Goal: Information Seeking & Learning: Learn about a topic

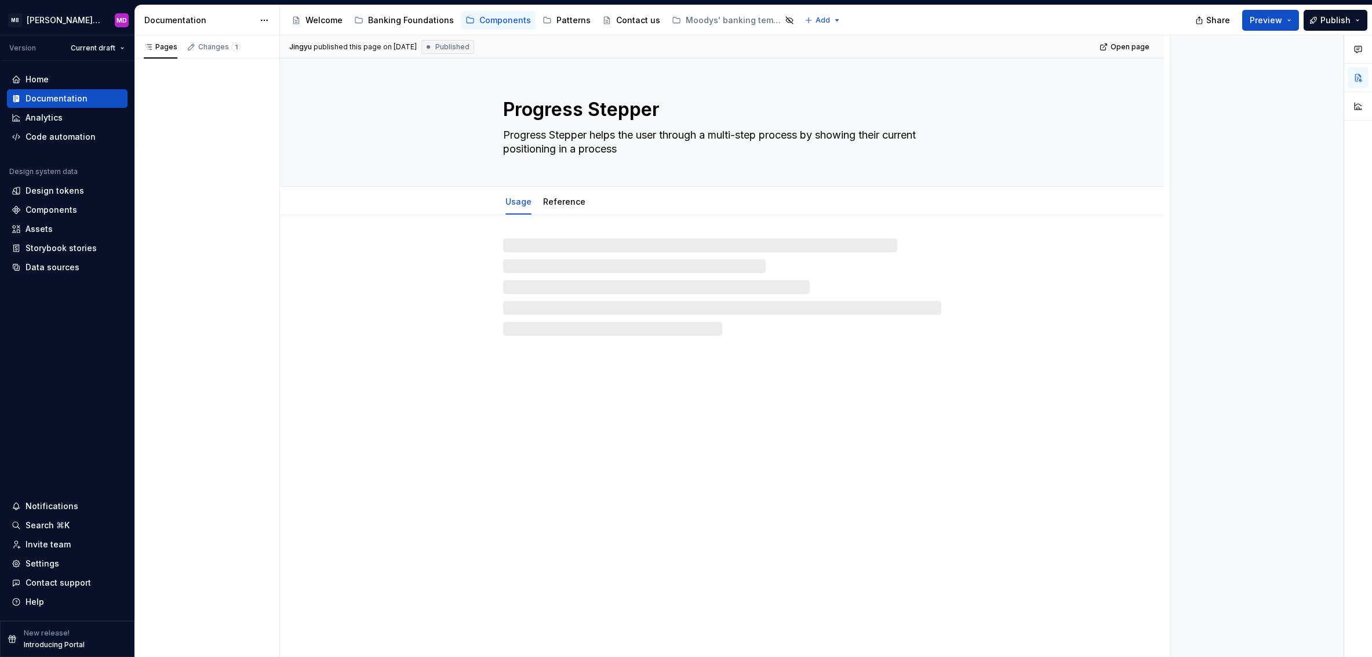
type textarea "*"
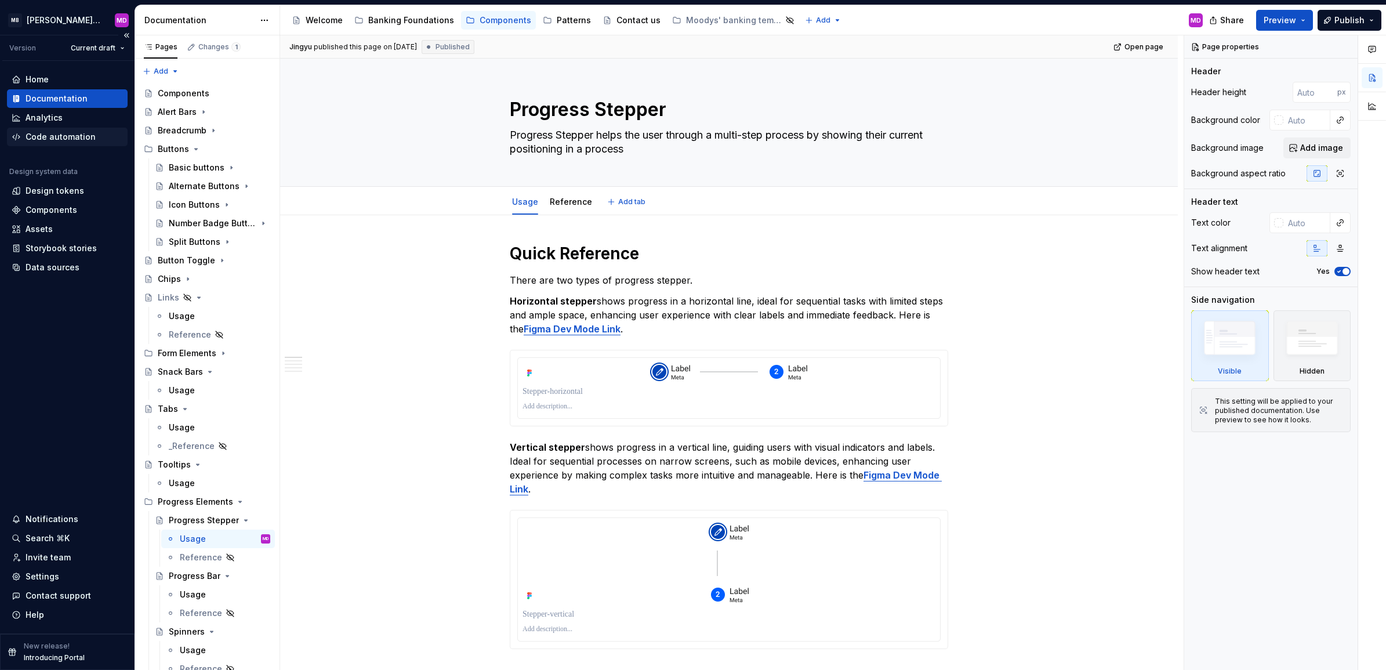
type textarea "*"
click at [67, 186] on div "Design tokens" at bounding box center [55, 191] width 59 height 12
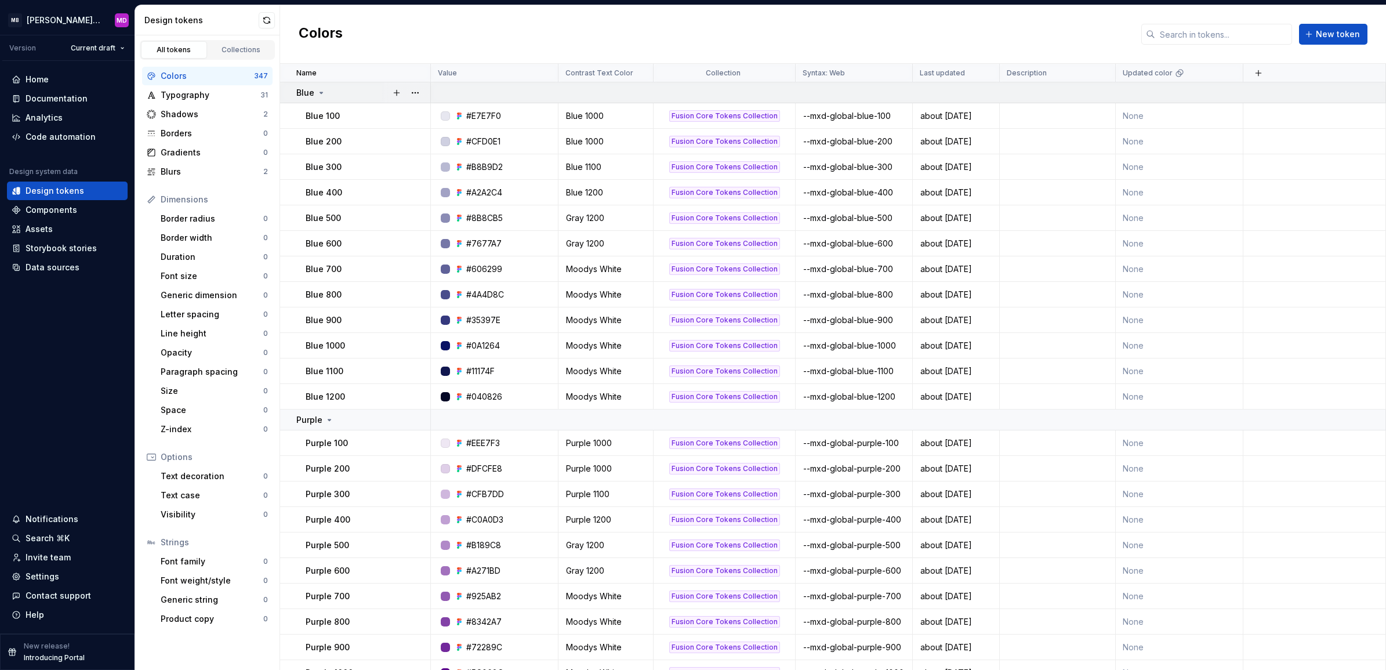
click at [320, 93] on icon at bounding box center [321, 92] width 3 height 1
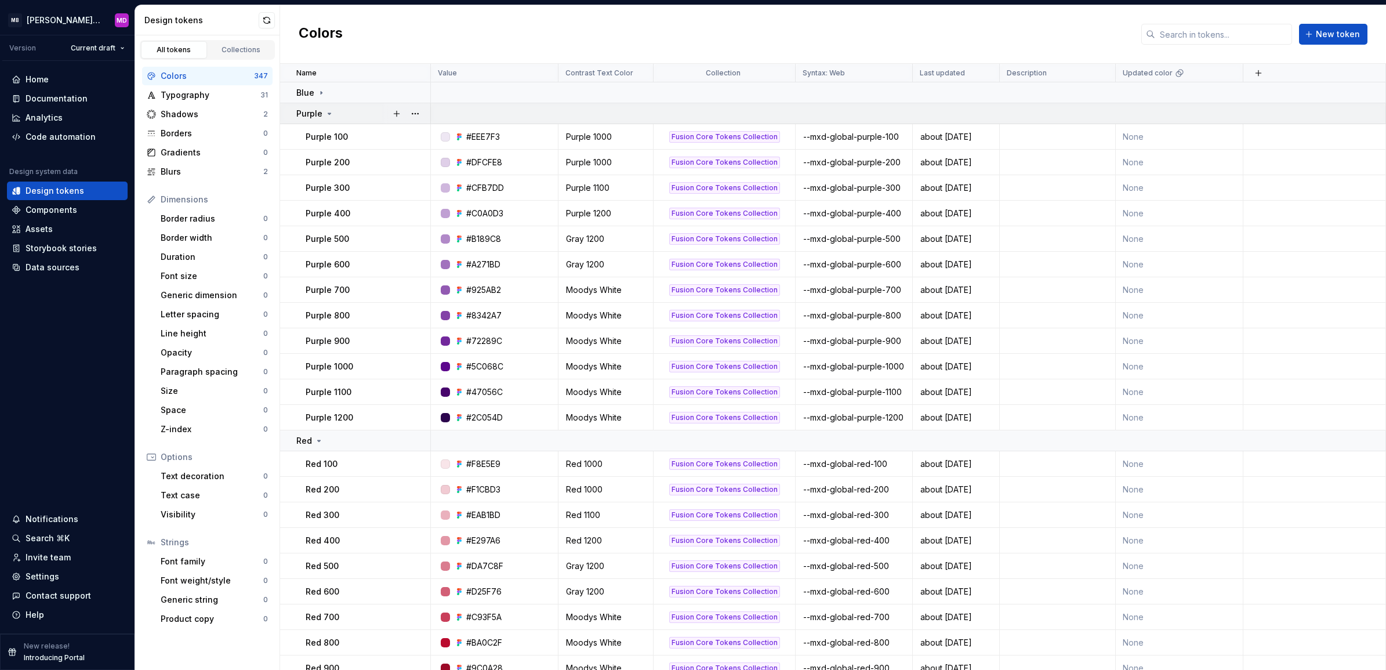
click at [326, 108] on div "Purple" at bounding box center [315, 114] width 38 height 12
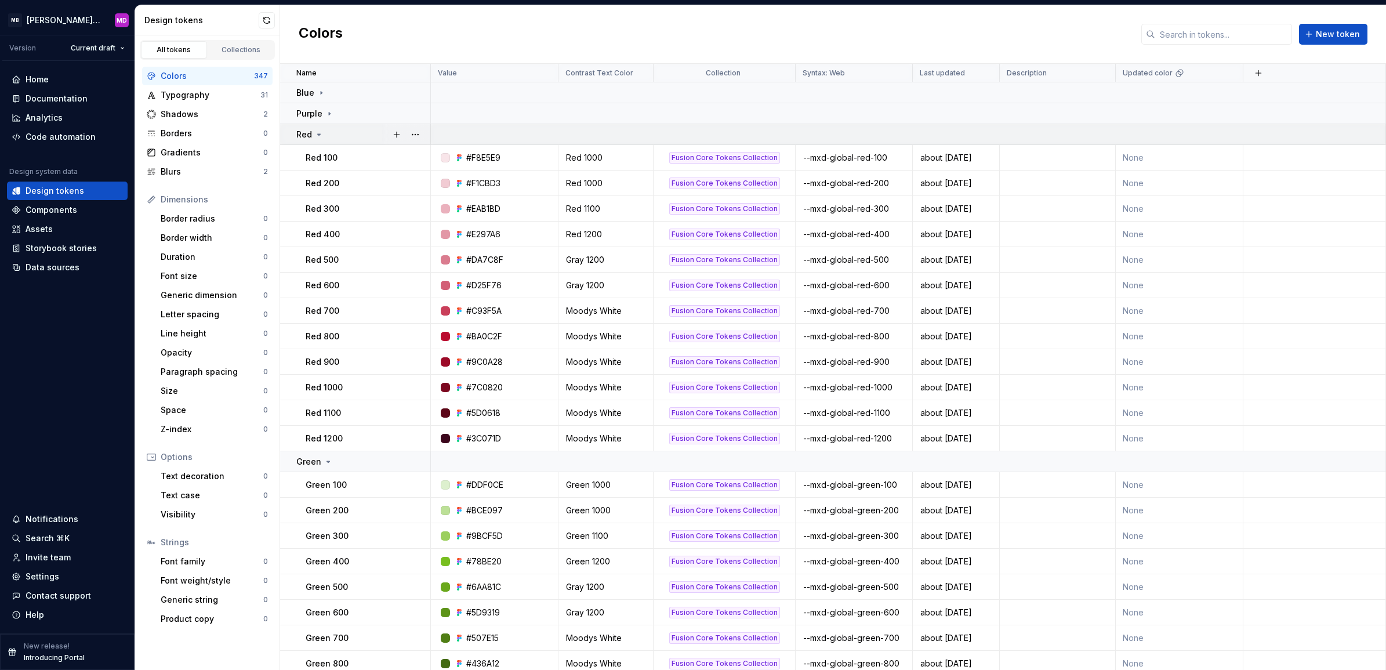
click at [334, 126] on td "Red" at bounding box center [355, 134] width 151 height 21
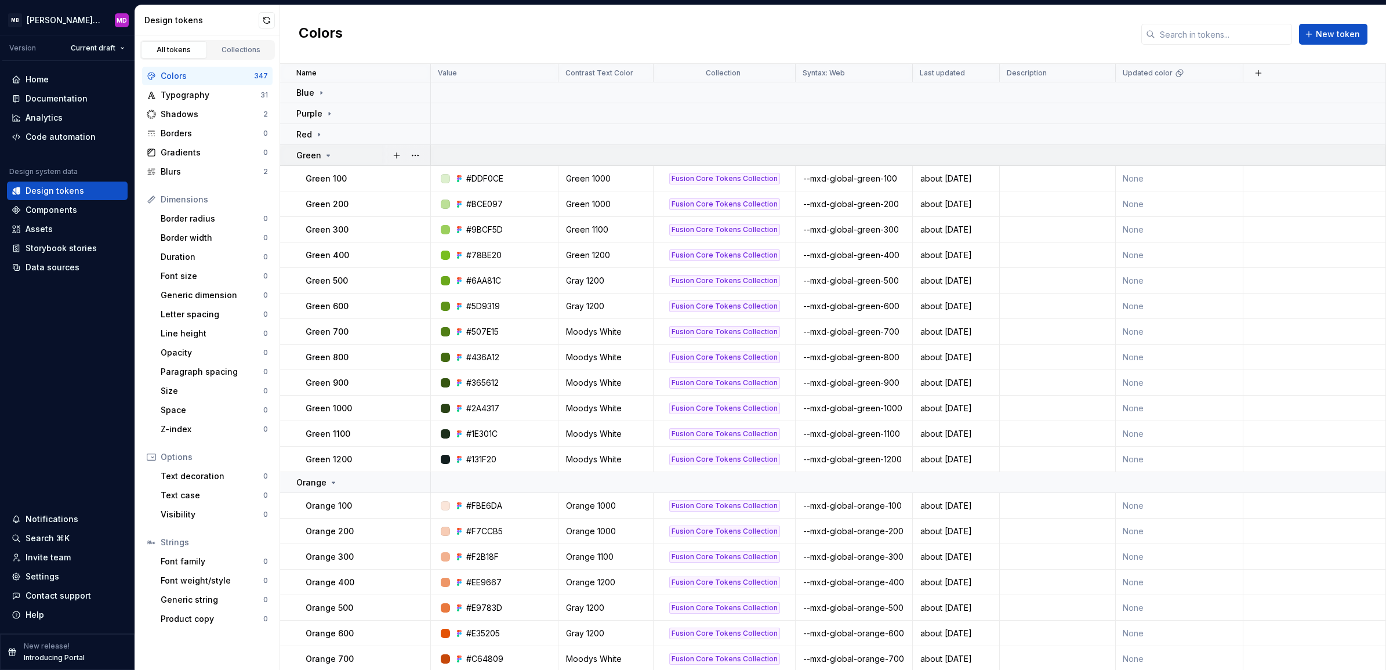
click at [334, 155] on div "Green" at bounding box center [362, 156] width 133 height 12
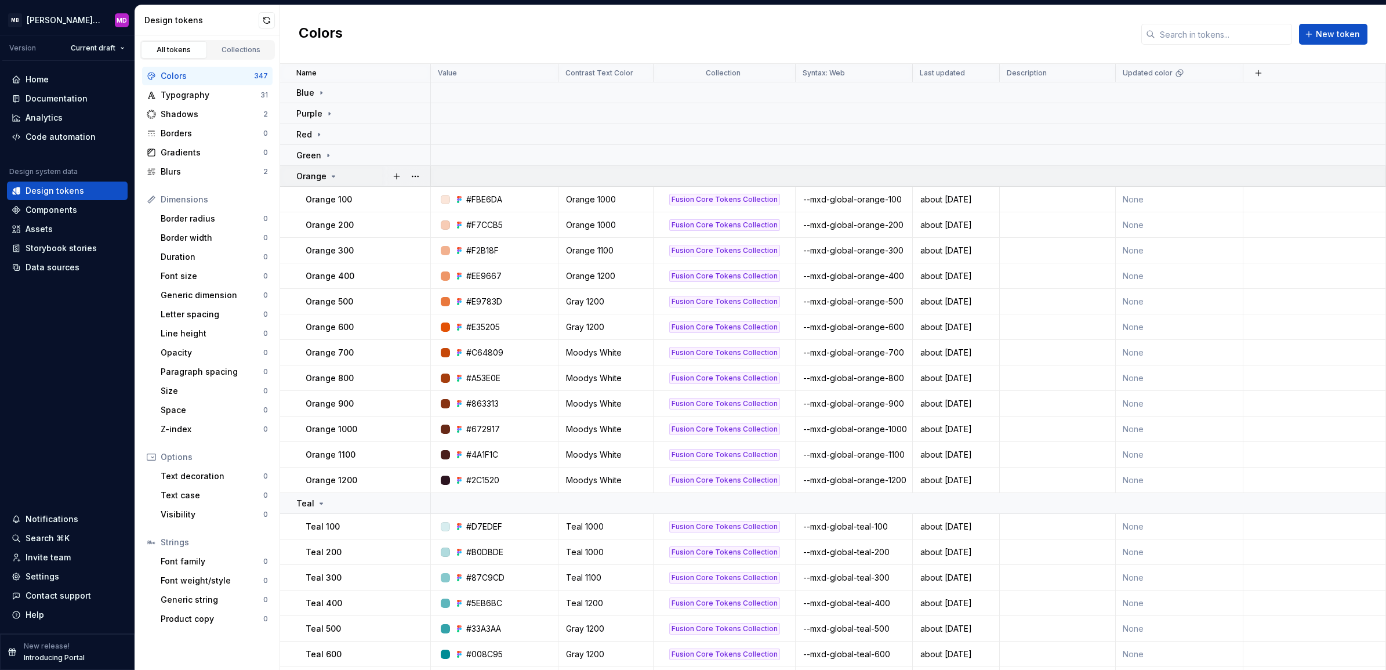
click at [334, 177] on icon at bounding box center [333, 176] width 9 height 9
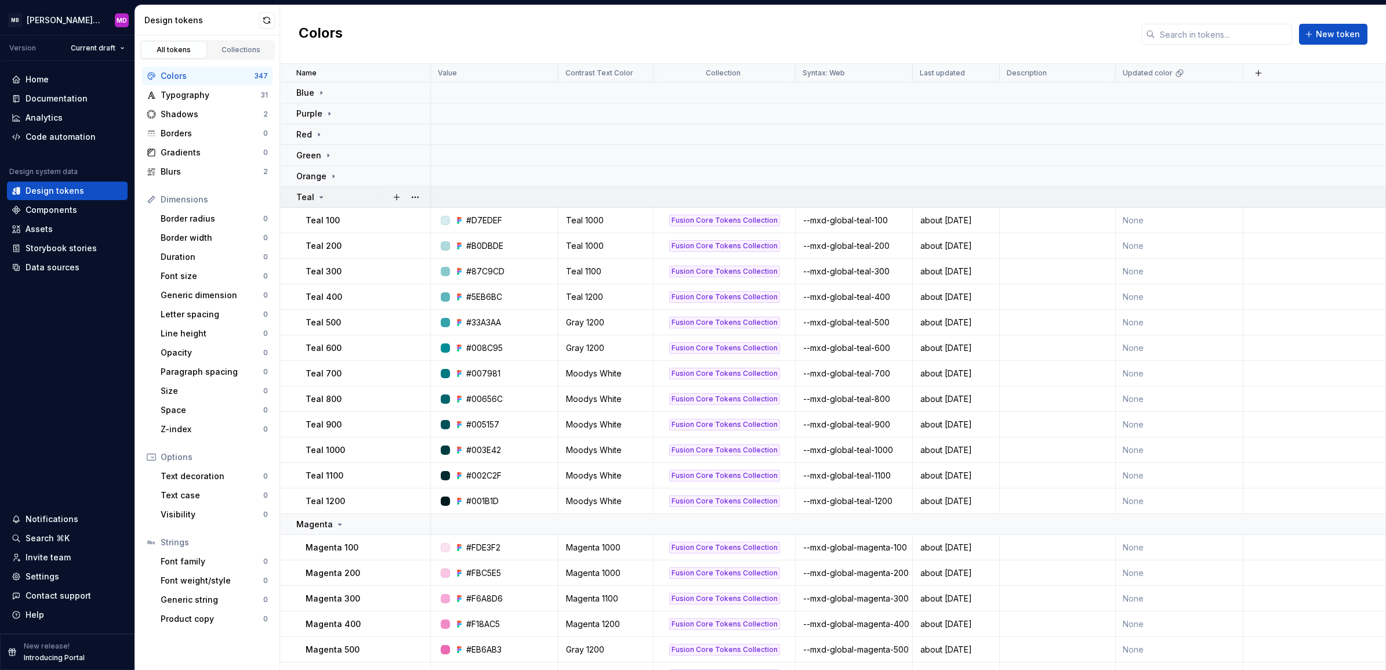
click at [344, 200] on div "Teal" at bounding box center [362, 197] width 133 height 12
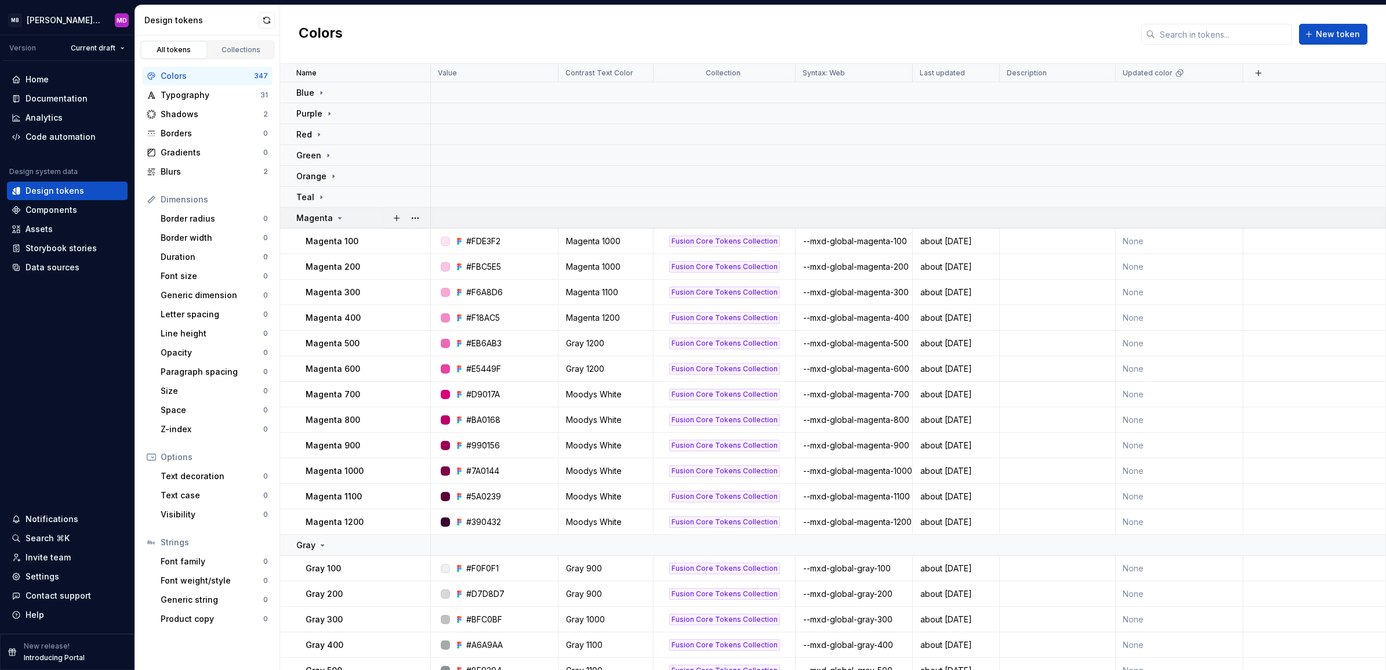
click at [340, 220] on icon at bounding box center [339, 217] width 9 height 9
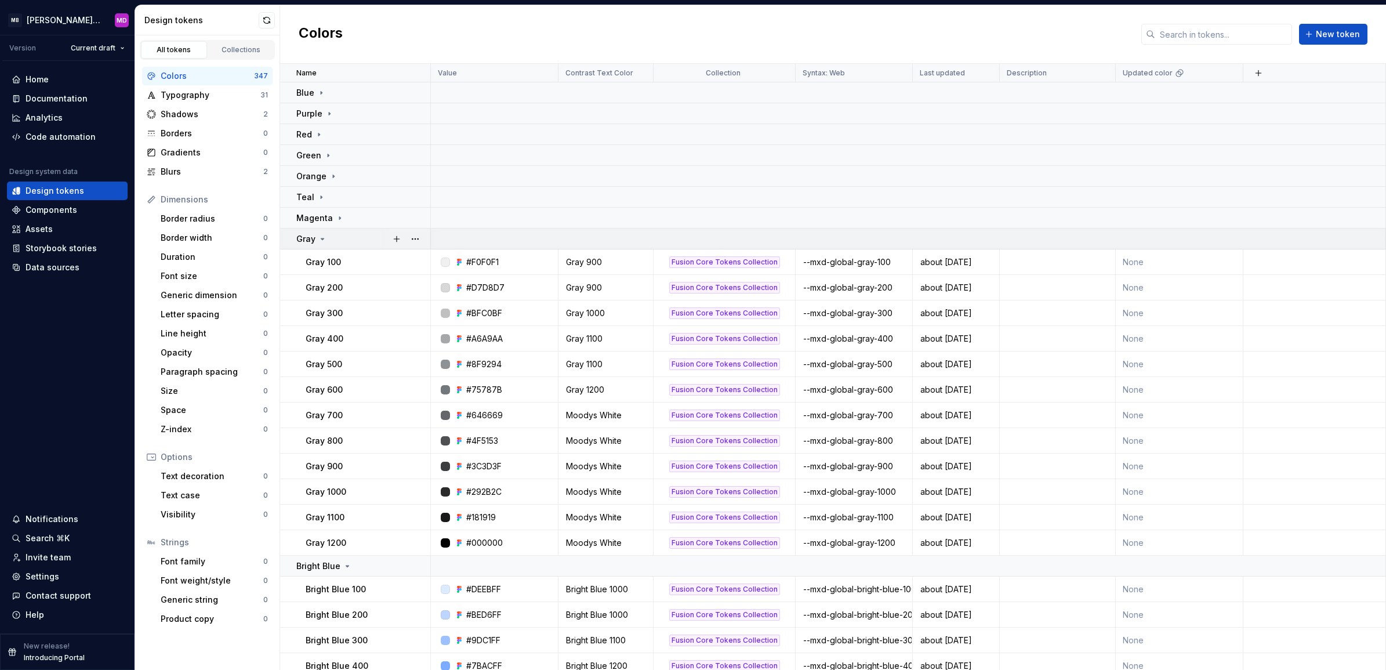
click at [343, 239] on div "Gray" at bounding box center [362, 239] width 133 height 12
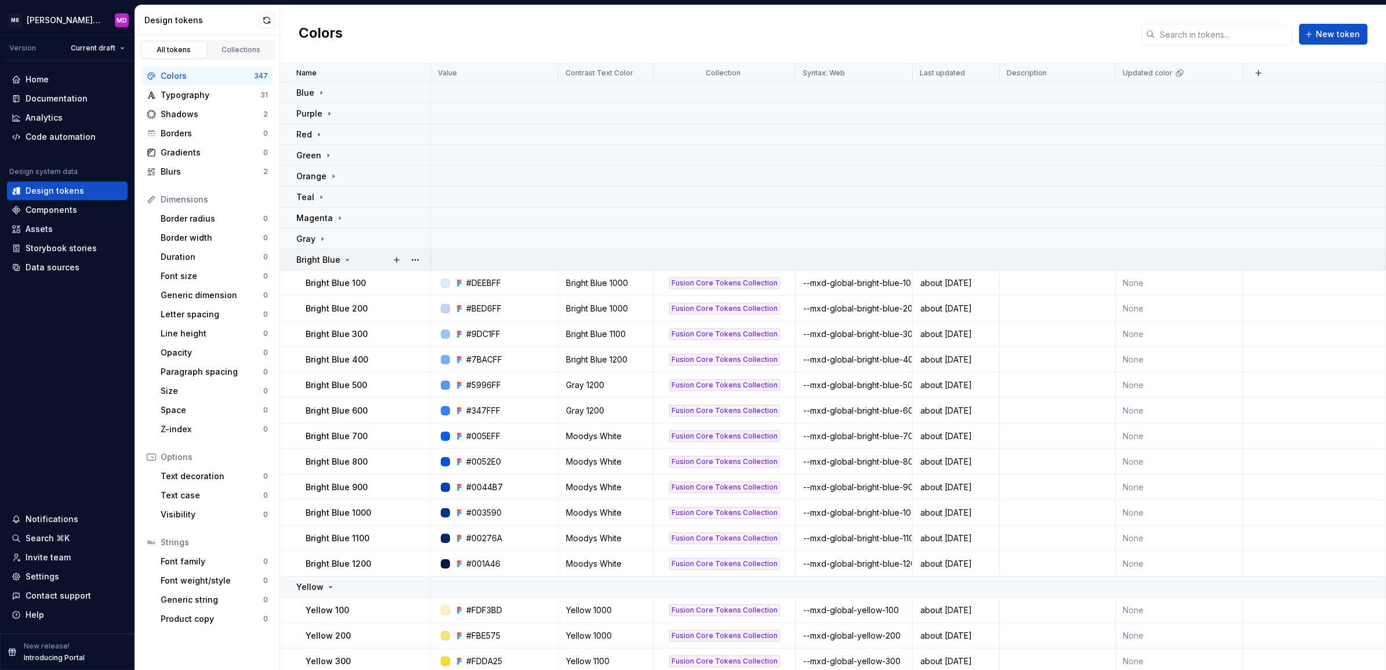
click at [343, 264] on icon at bounding box center [347, 259] width 9 height 9
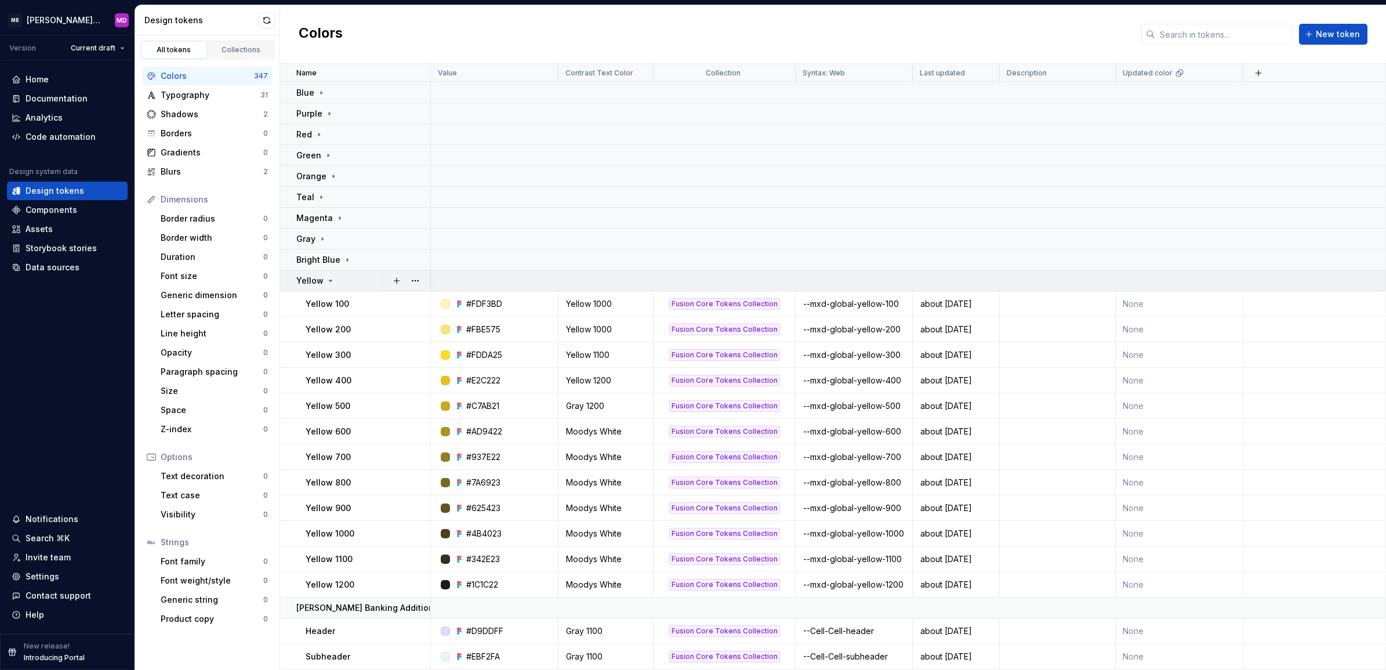
click at [345, 282] on div "Yellow" at bounding box center [362, 281] width 133 height 12
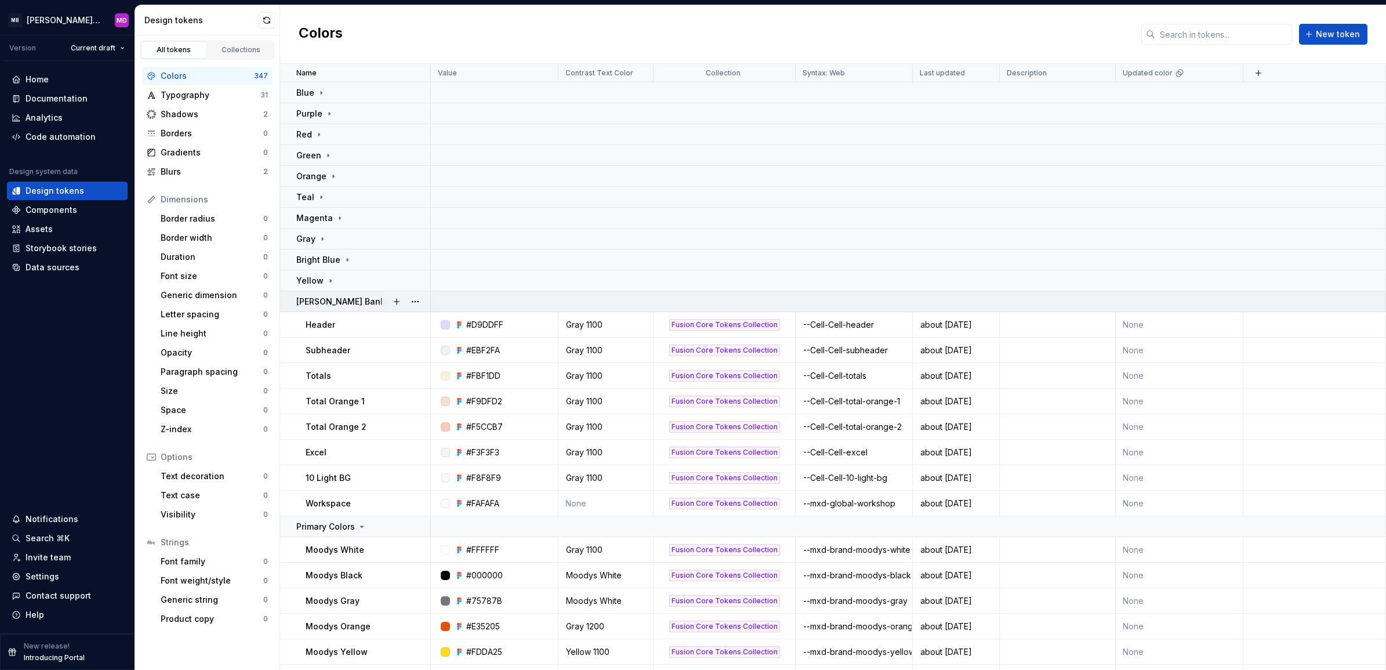
click at [341, 304] on p "[PERSON_NAME] Banking Additional Colors" at bounding box center [382, 302] width 173 height 12
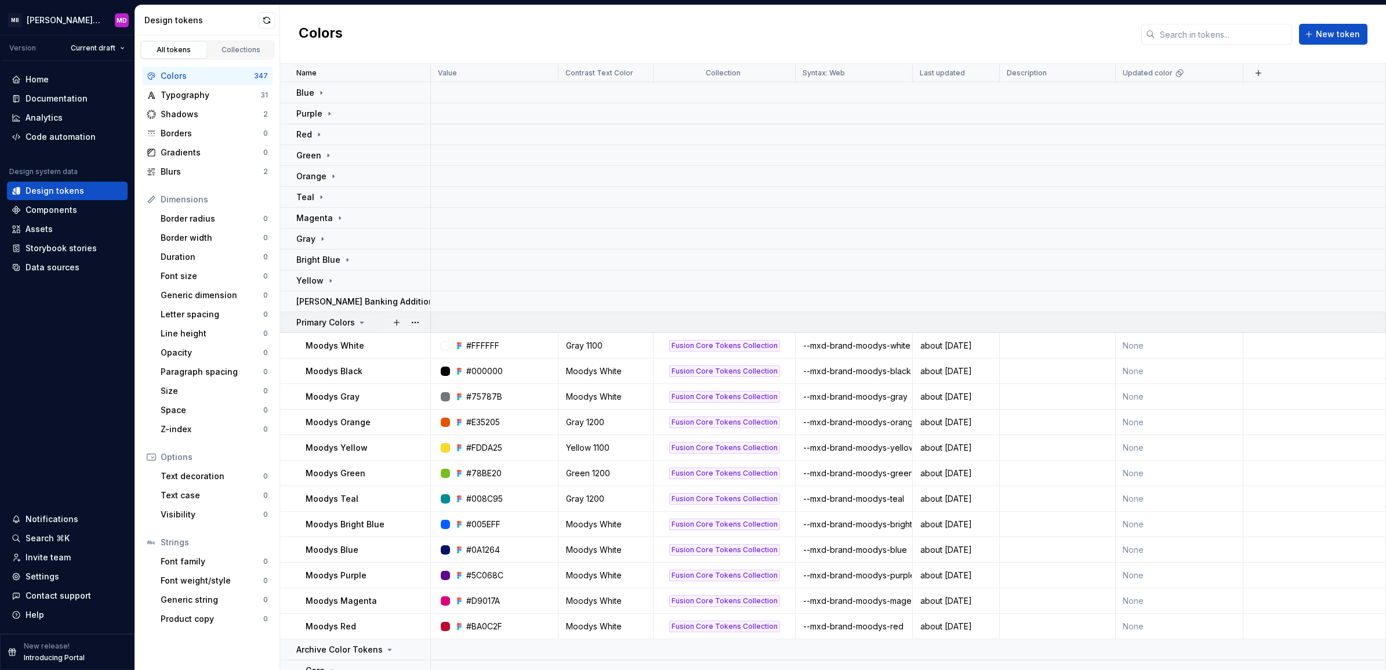
click at [343, 321] on p "Primary Colors" at bounding box center [325, 323] width 59 height 12
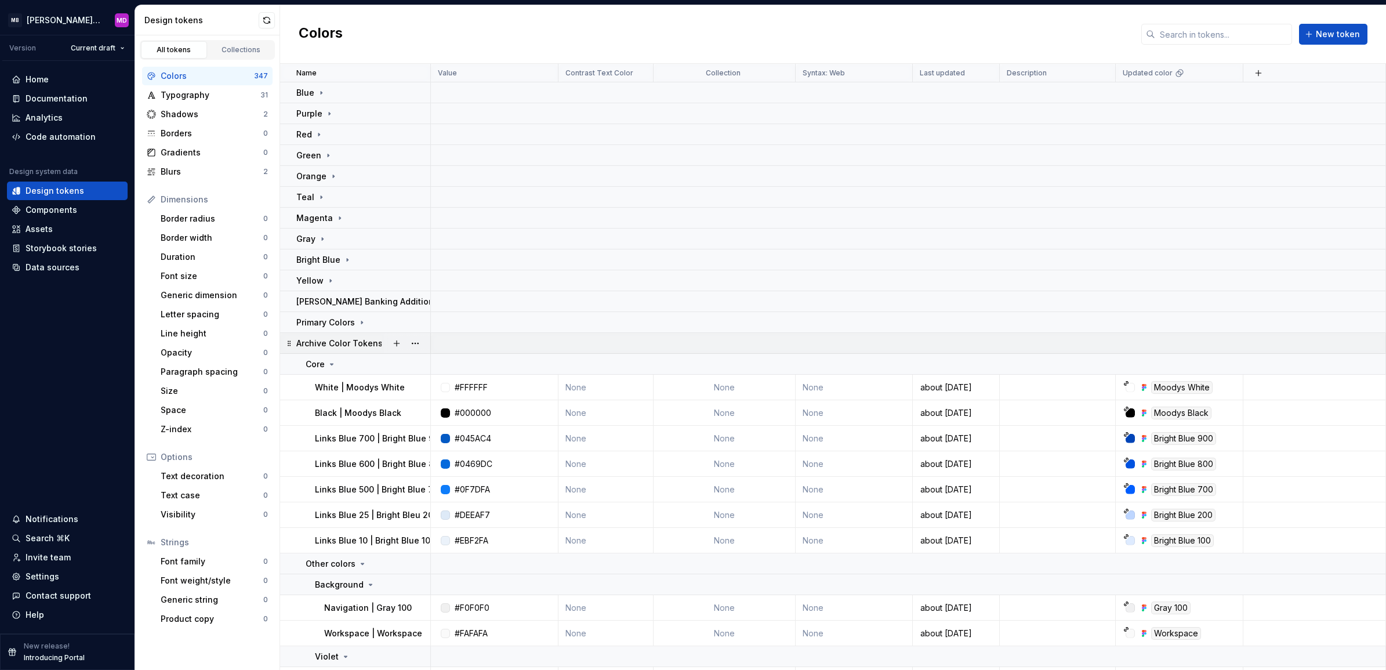
click at [340, 342] on p "Archive Color Tokens" at bounding box center [339, 343] width 86 height 12
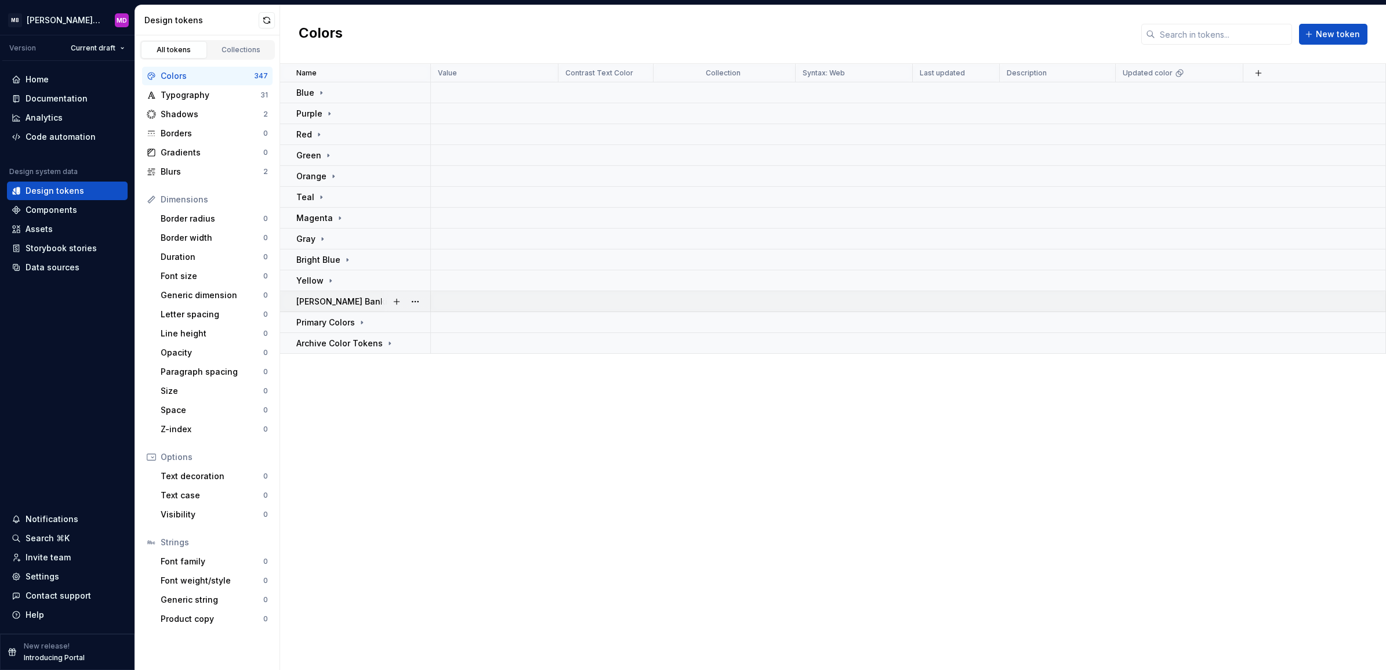
click at [334, 303] on p "[PERSON_NAME] Banking Additional Colors" at bounding box center [382, 302] width 173 height 12
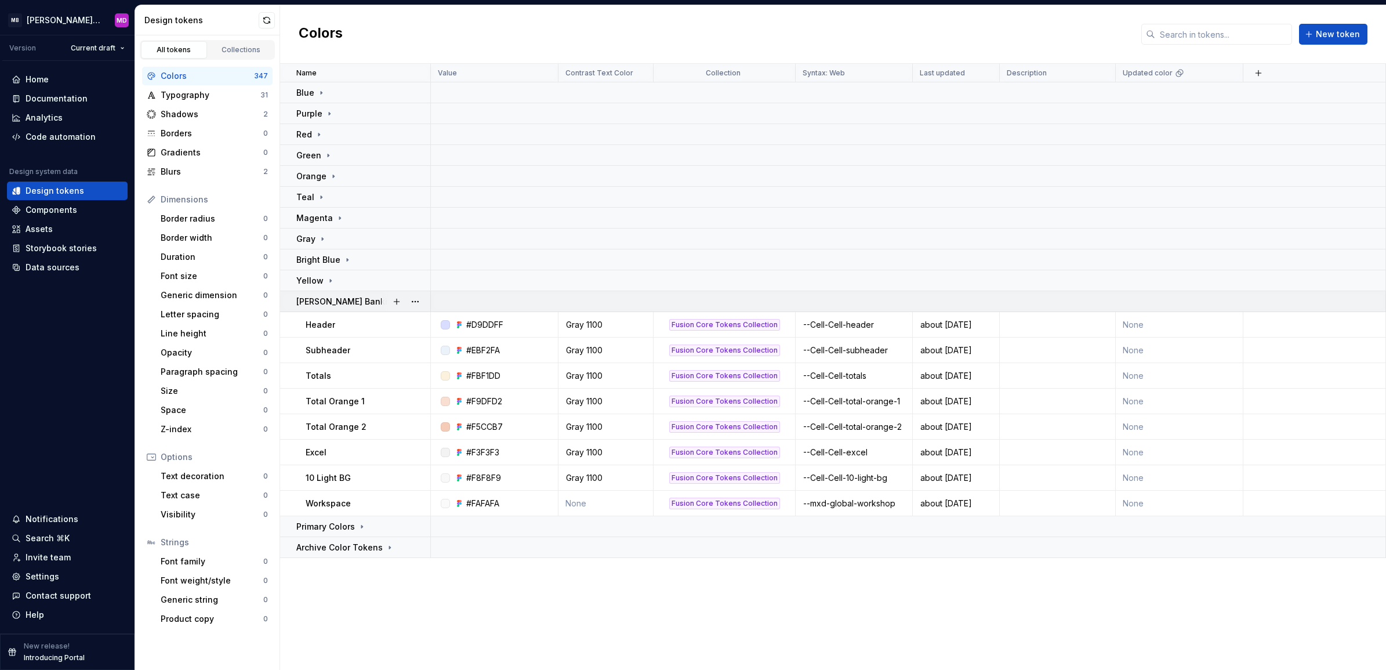
click at [334, 303] on p "[PERSON_NAME] Banking Additional Colors" at bounding box center [382, 302] width 173 height 12
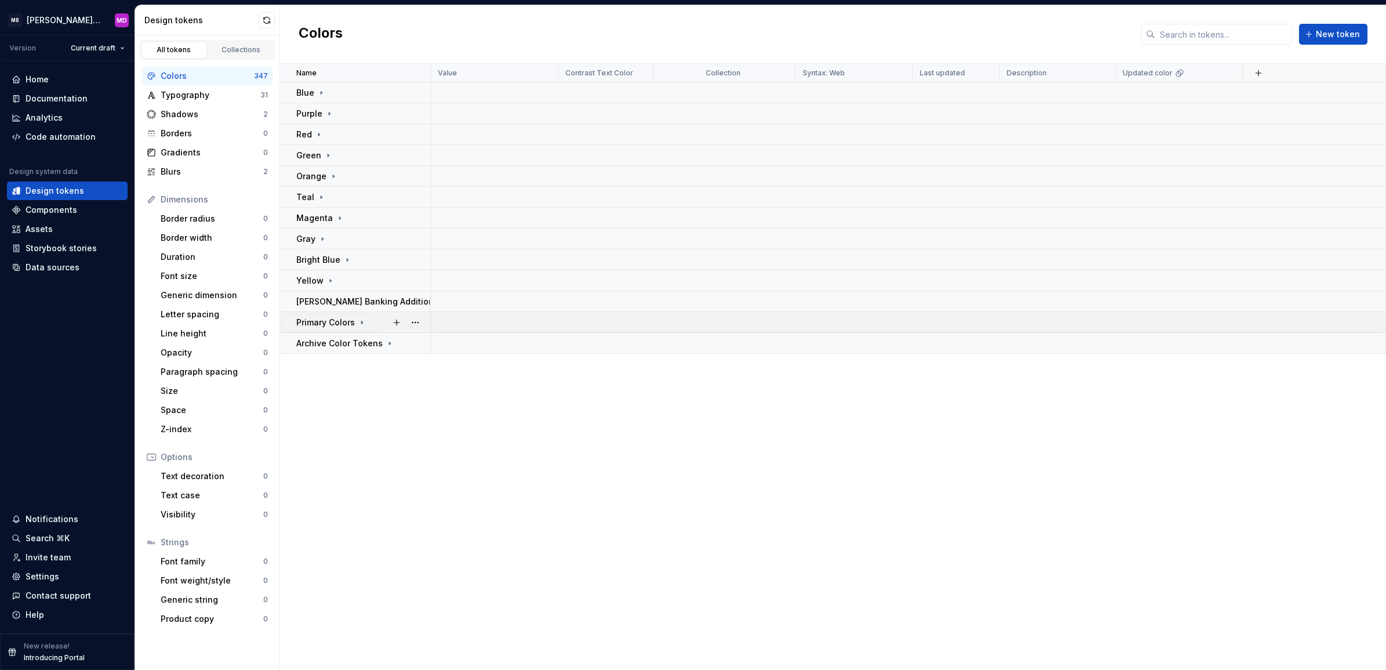
click at [334, 317] on p "Primary Colors" at bounding box center [325, 323] width 59 height 12
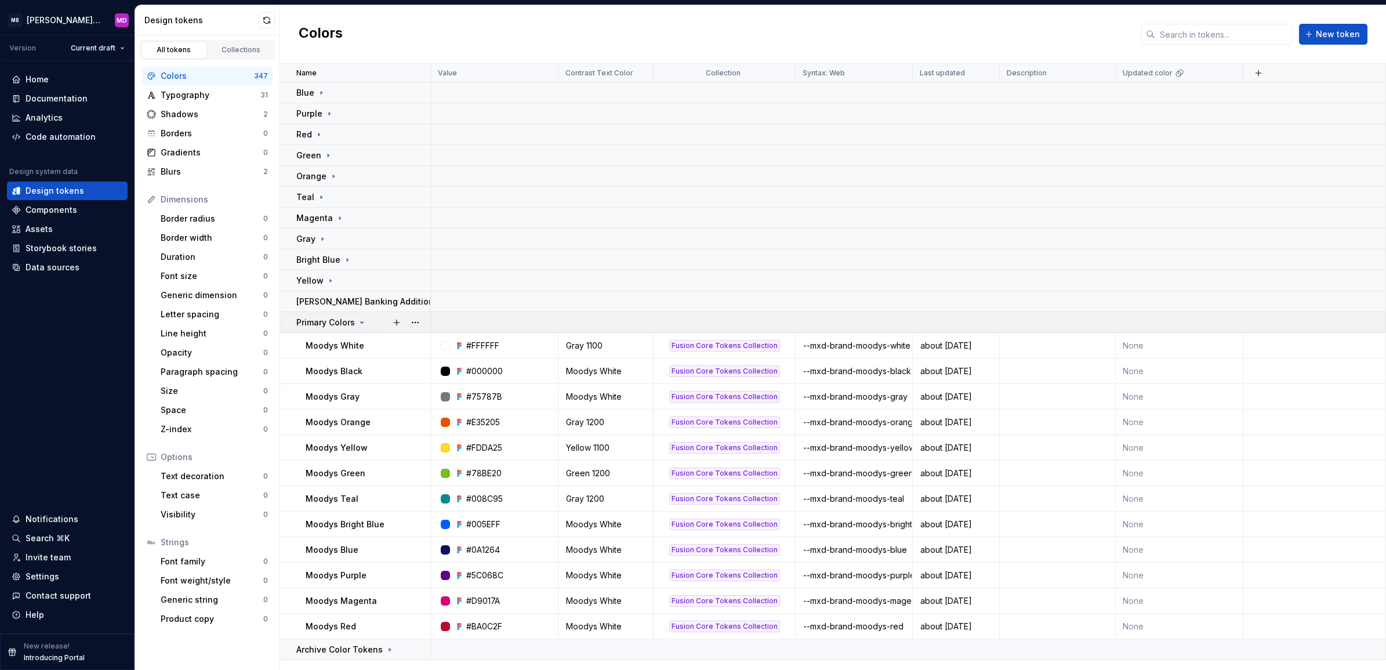
click at [335, 317] on p "Primary Colors" at bounding box center [325, 323] width 59 height 12
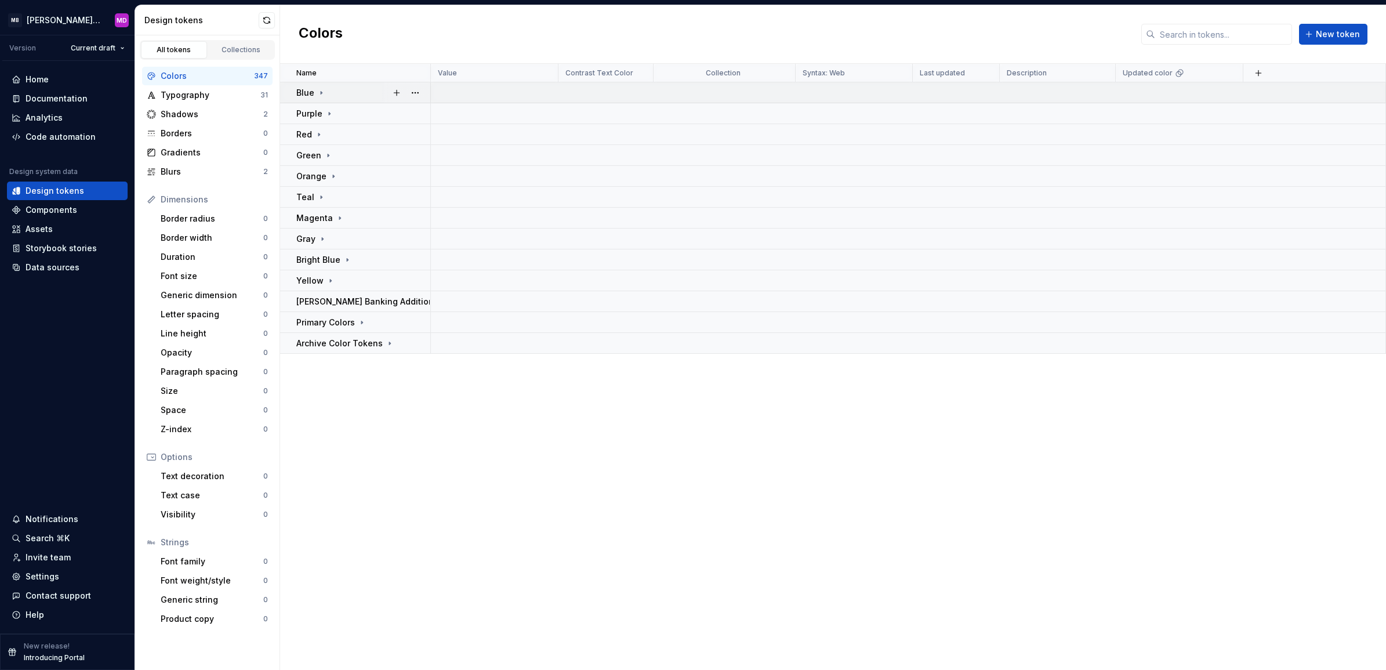
click at [456, 85] on td at bounding box center [908, 92] width 955 height 21
